Goal: Navigation & Orientation: Find specific page/section

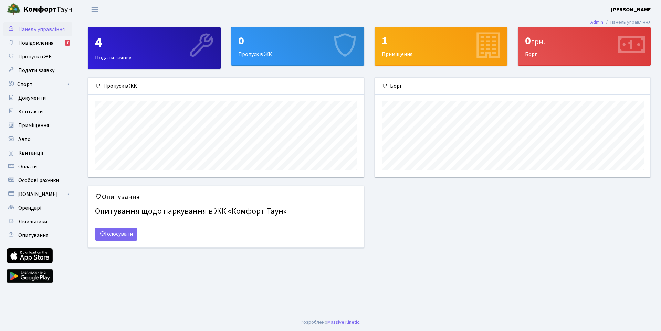
scroll to position [99, 275]
click at [34, 180] on span "Особові рахунки" at bounding box center [38, 181] width 41 height 8
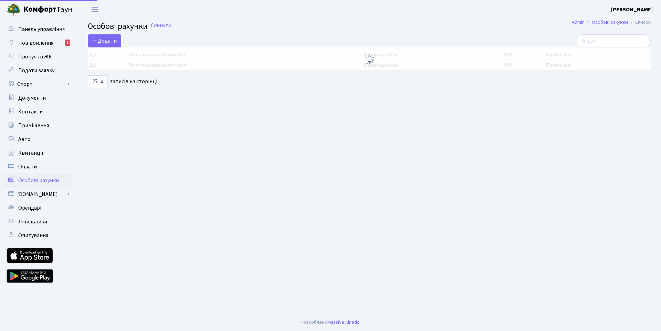
select select "25"
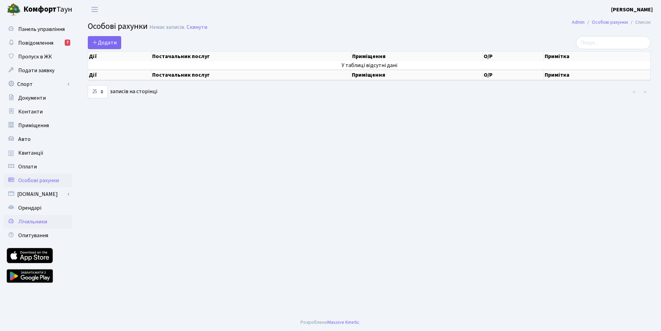
click at [44, 221] on span "Лічильники" at bounding box center [32, 222] width 29 height 8
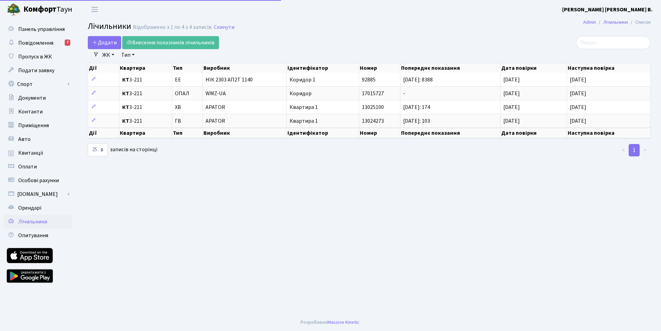
select select "25"
click at [35, 42] on span "Повідомлення" at bounding box center [35, 43] width 35 height 8
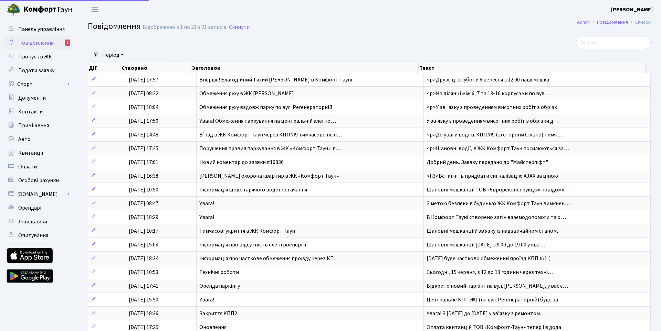
select select "25"
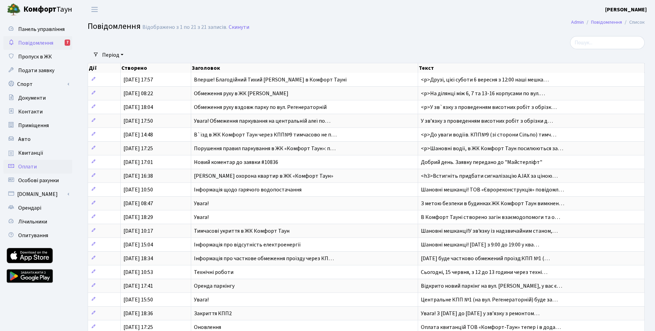
click at [34, 165] on span "Оплати" at bounding box center [27, 167] width 19 height 8
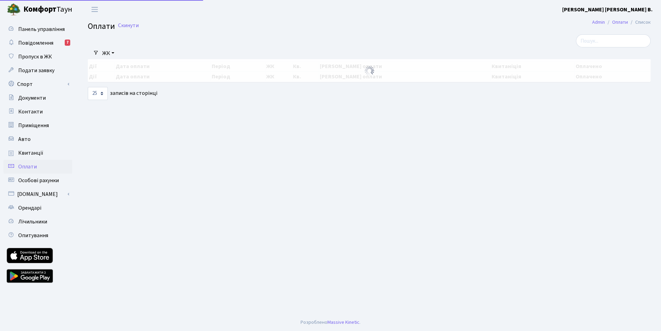
select select "25"
